Goal: Information Seeking & Learning: Learn about a topic

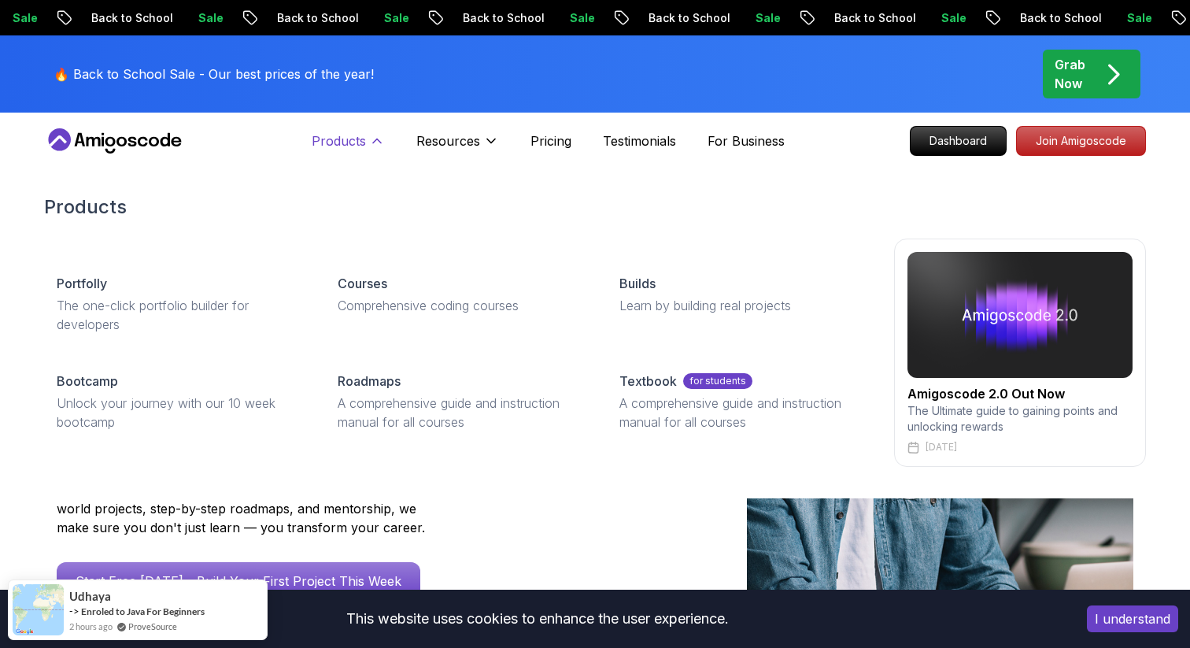
click at [347, 138] on p "Products" at bounding box center [339, 140] width 54 height 19
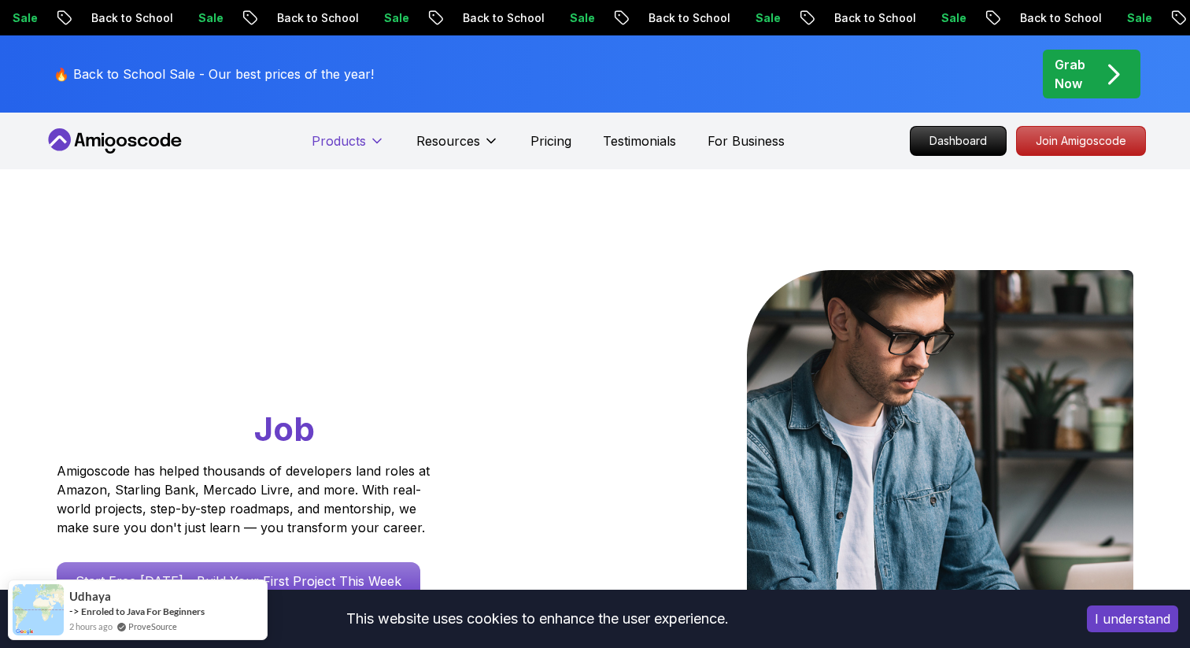
click at [367, 138] on button "Products" at bounding box center [348, 146] width 73 height 31
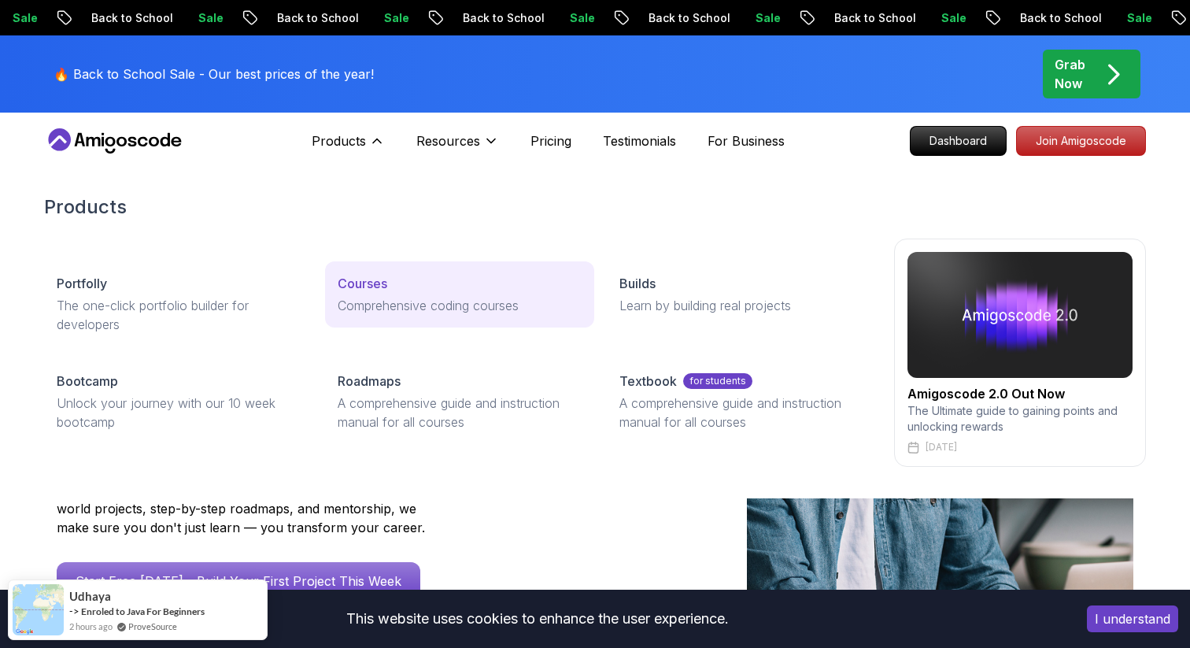
click at [360, 286] on p "Courses" at bounding box center [363, 283] width 50 height 19
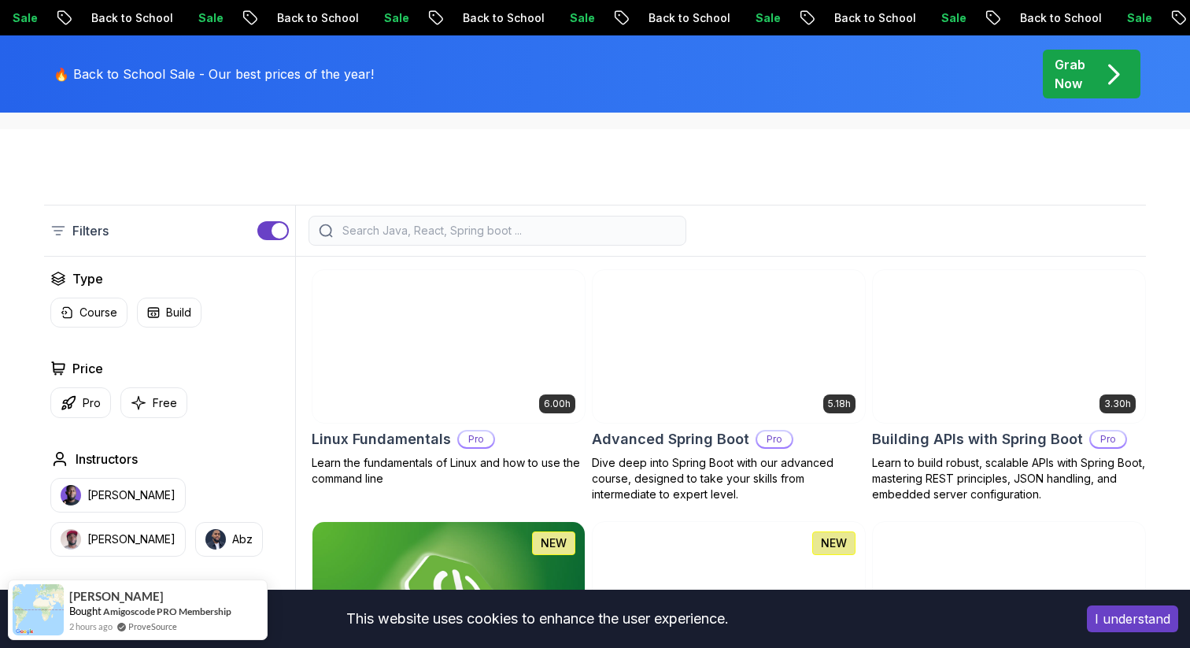
scroll to position [344, 0]
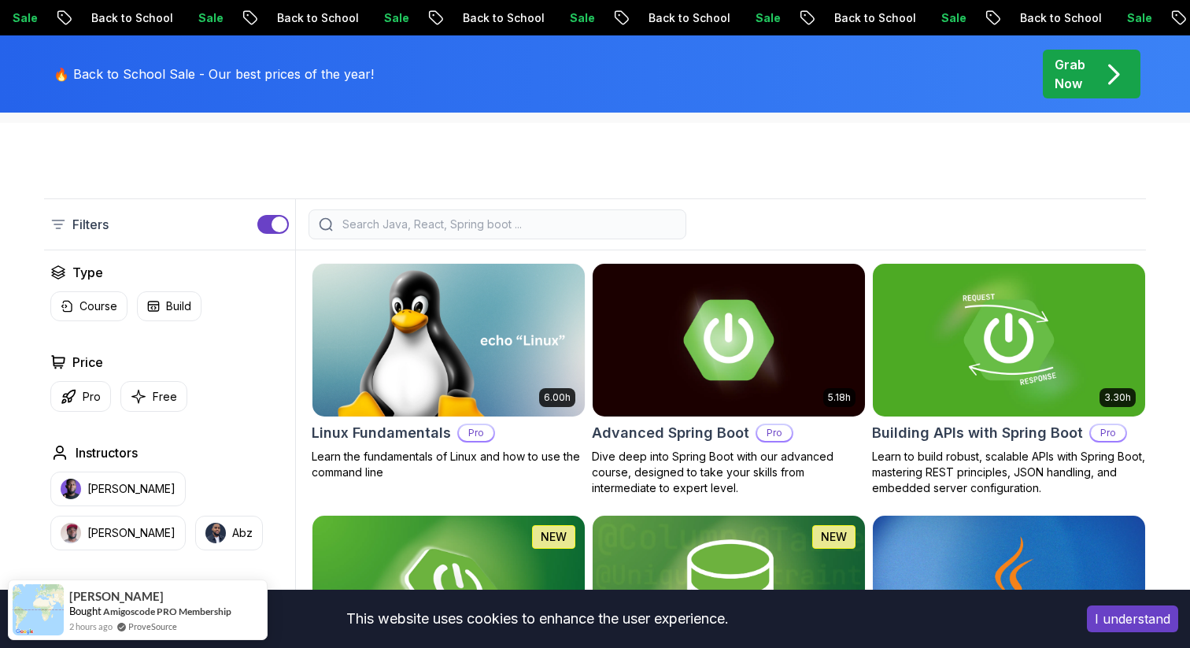
click at [435, 227] on input "search" at bounding box center [507, 224] width 337 height 16
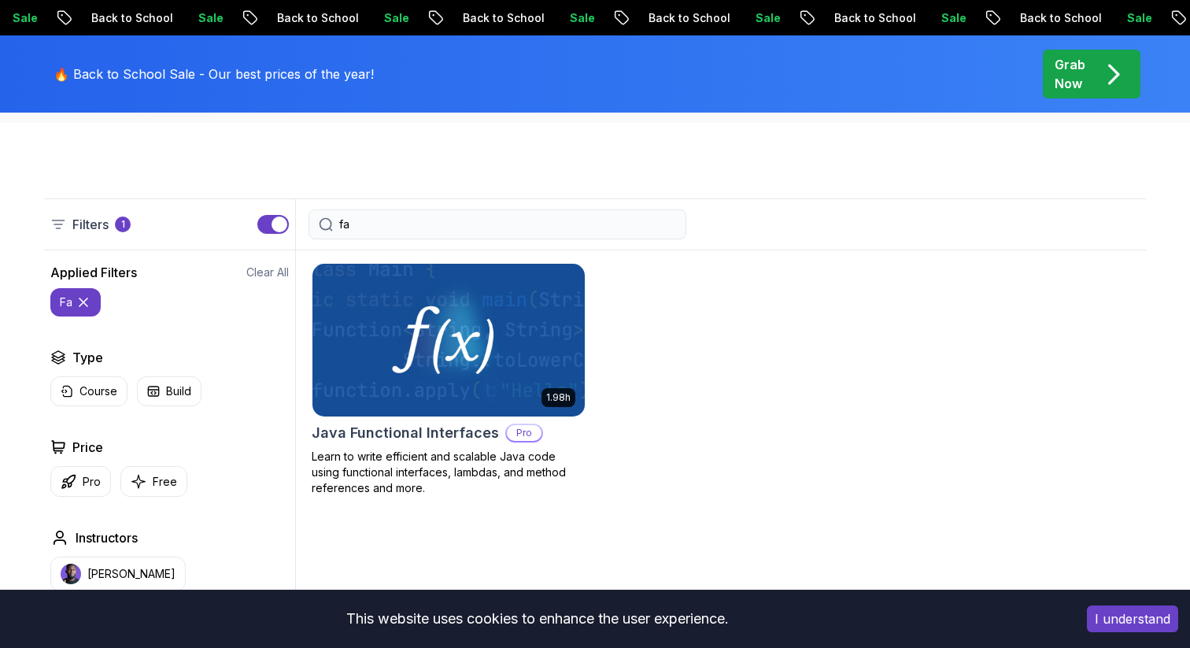
type input "f"
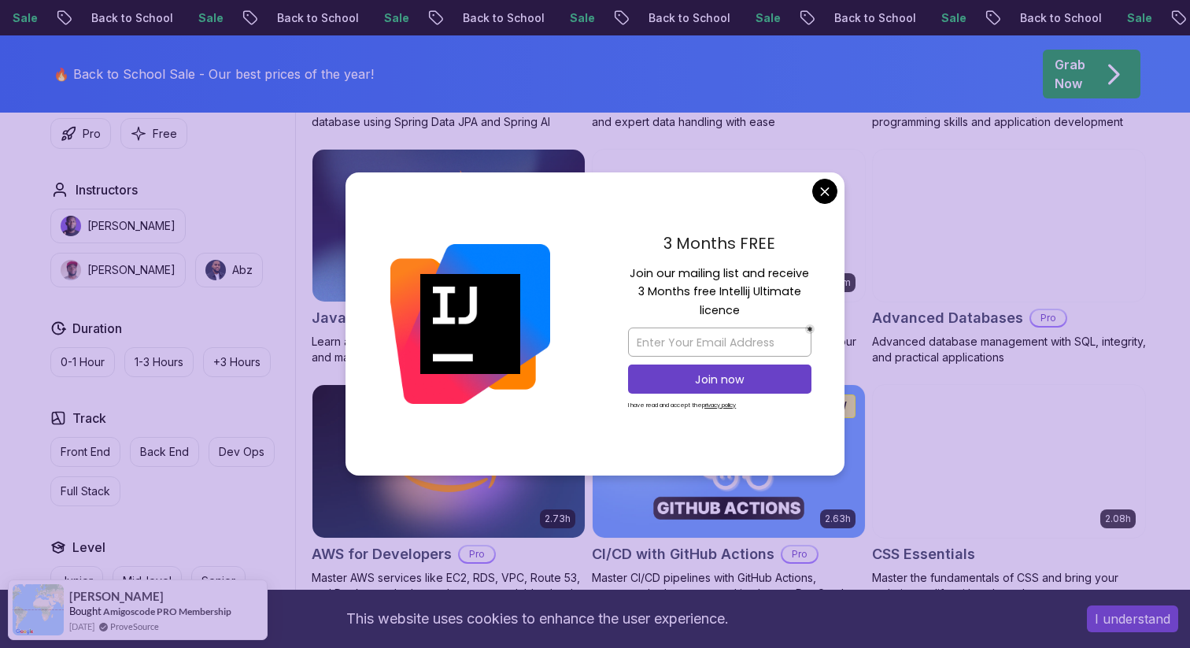
scroll to position [947, 0]
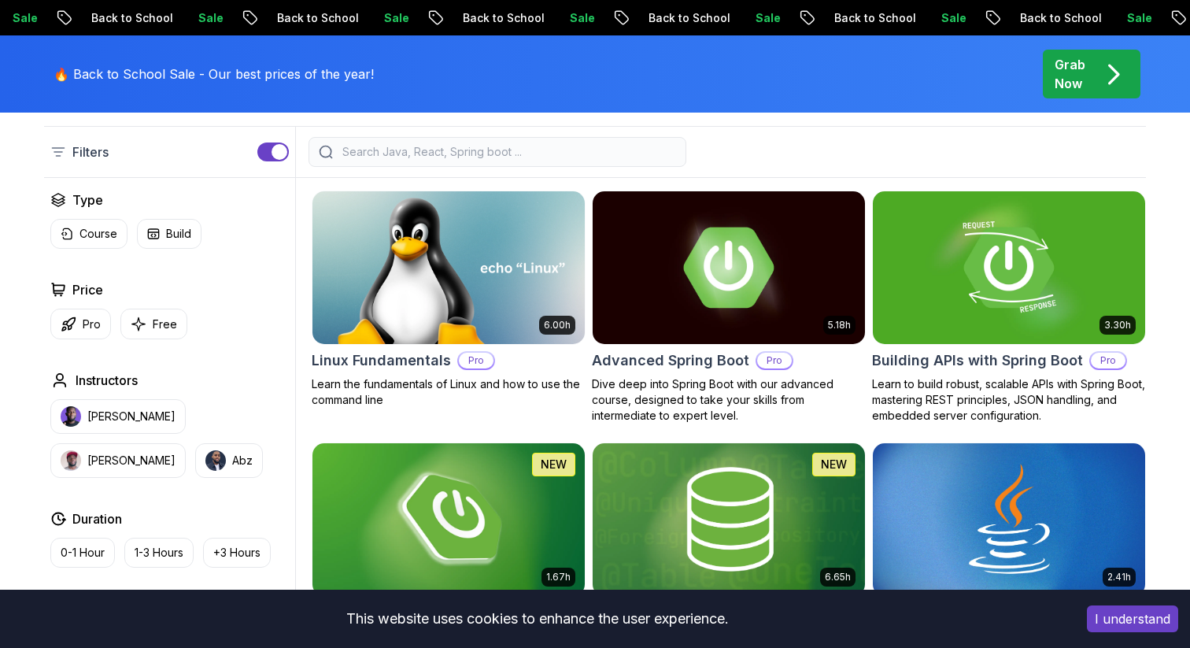
scroll to position [0, 0]
